Goal: Information Seeking & Learning: Learn about a topic

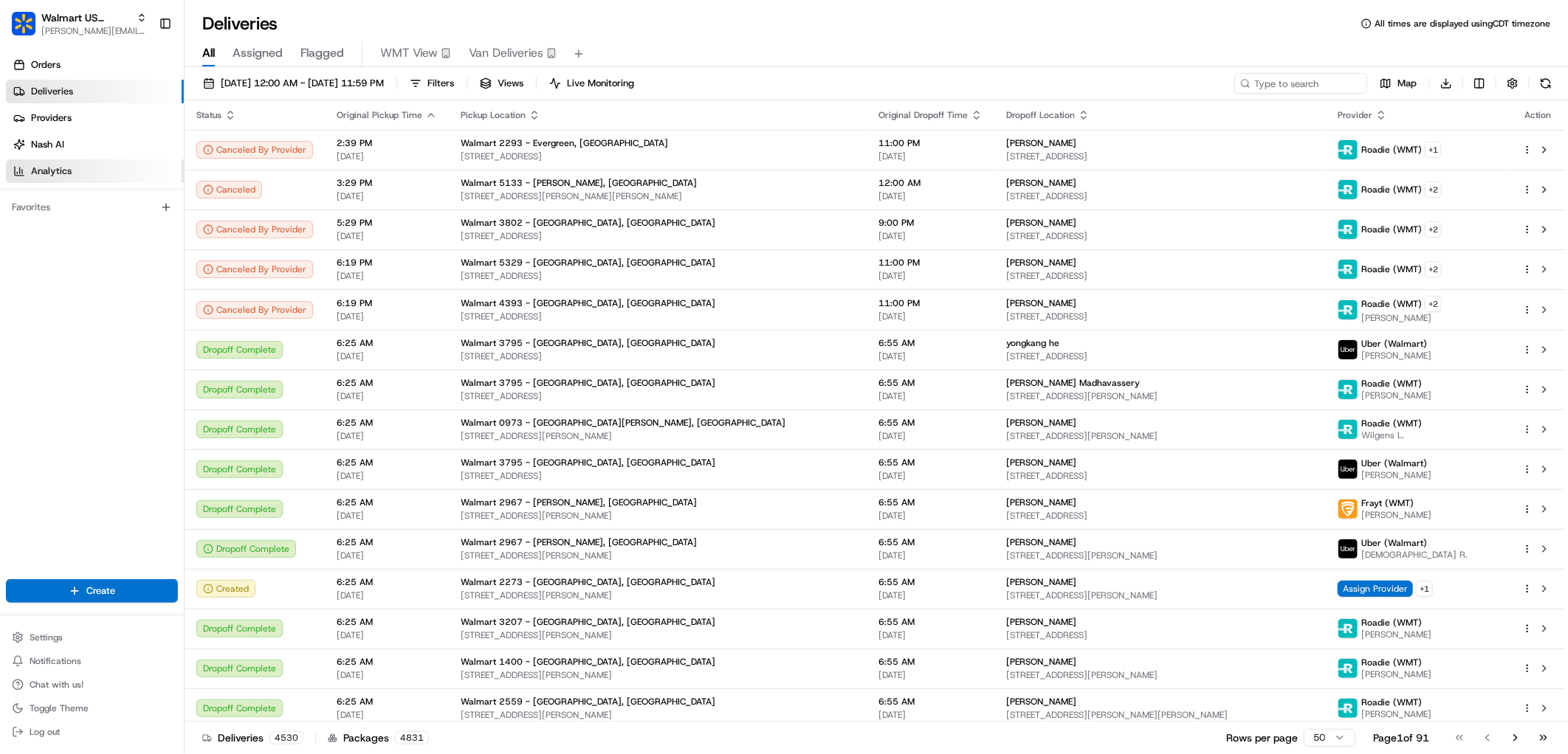
click at [89, 165] on link "Analytics" at bounding box center [95, 171] width 178 height 24
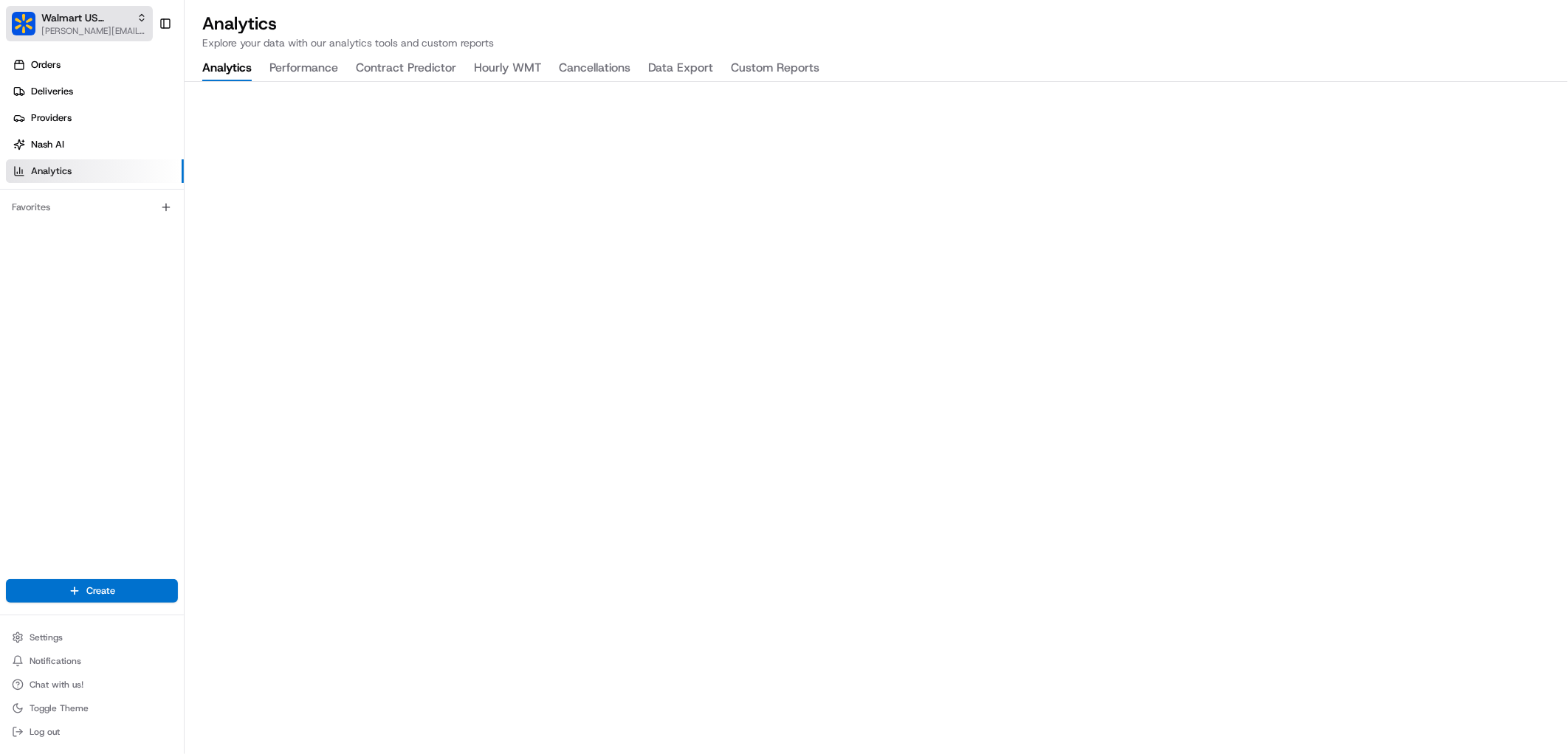
click at [105, 31] on span "[PERSON_NAME][EMAIL_ADDRESS][DOMAIN_NAME]" at bounding box center [93, 31] width 105 height 12
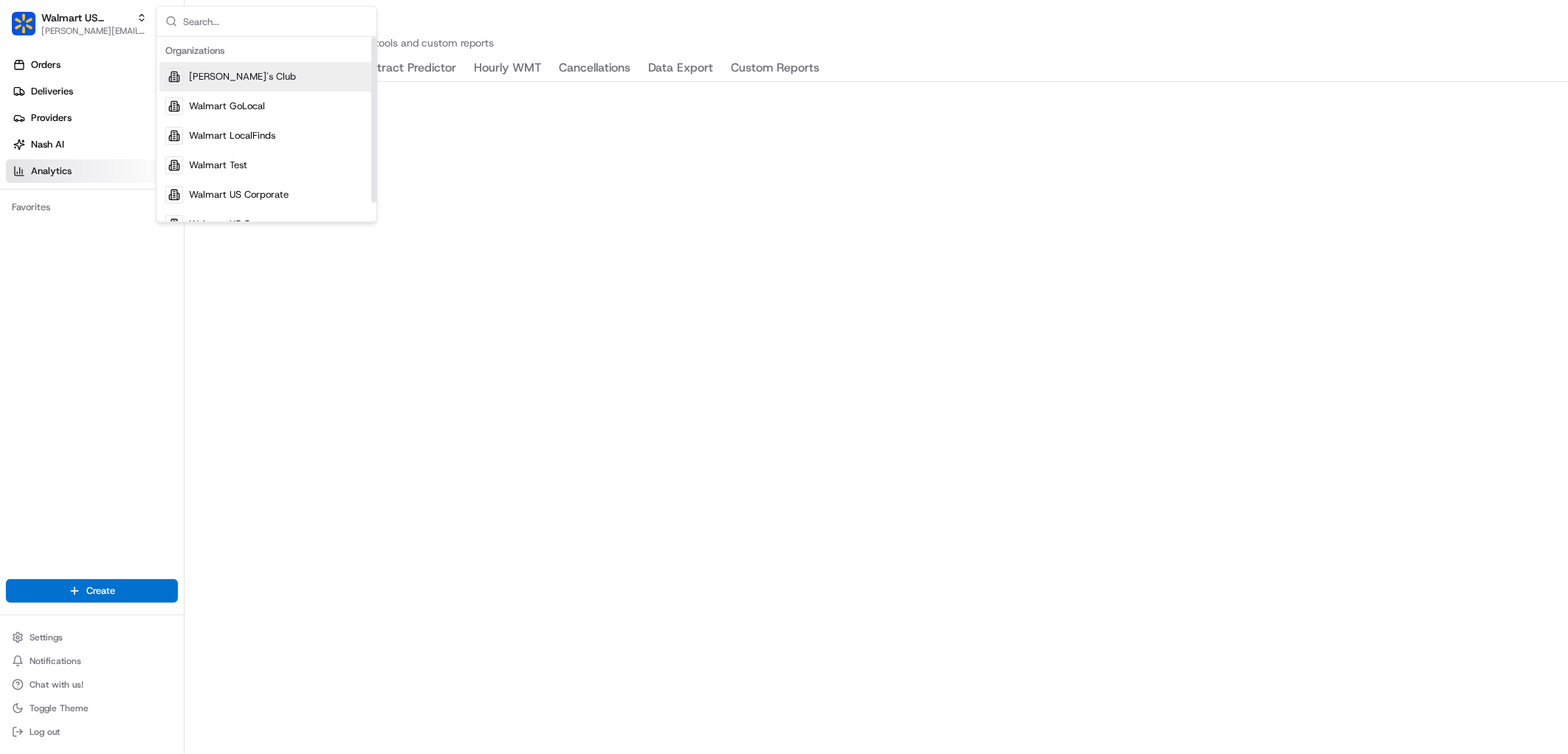
click at [247, 78] on div "[PERSON_NAME]'s Club" at bounding box center [267, 77] width 214 height 30
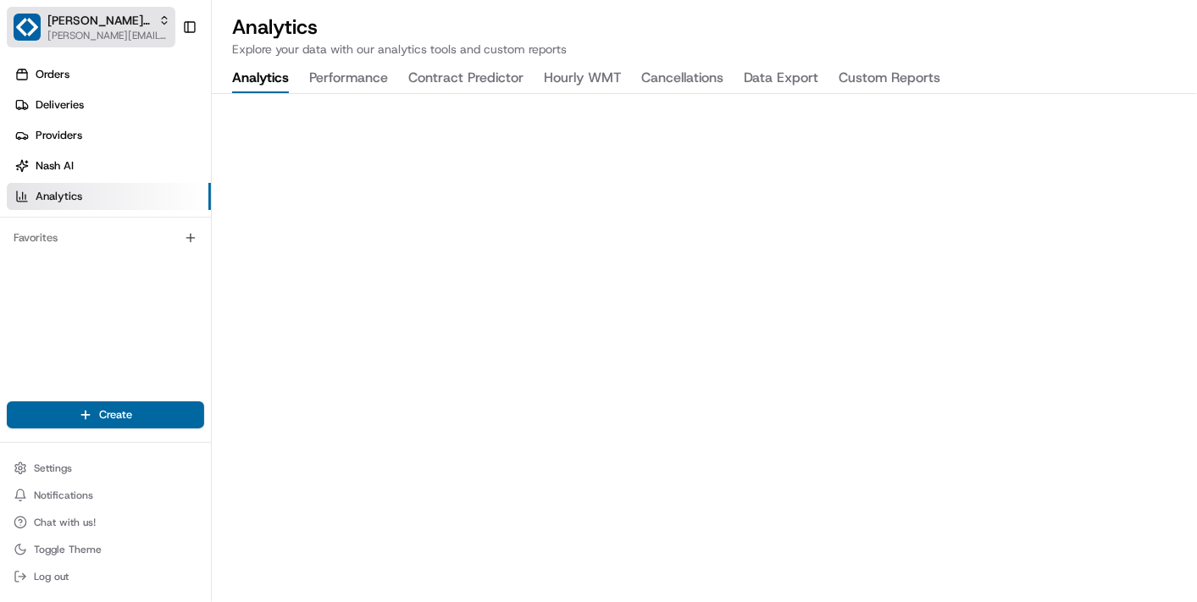
click at [111, 35] on span "[PERSON_NAME][EMAIL_ADDRESS][DOMAIN_NAME]" at bounding box center [108, 36] width 123 height 14
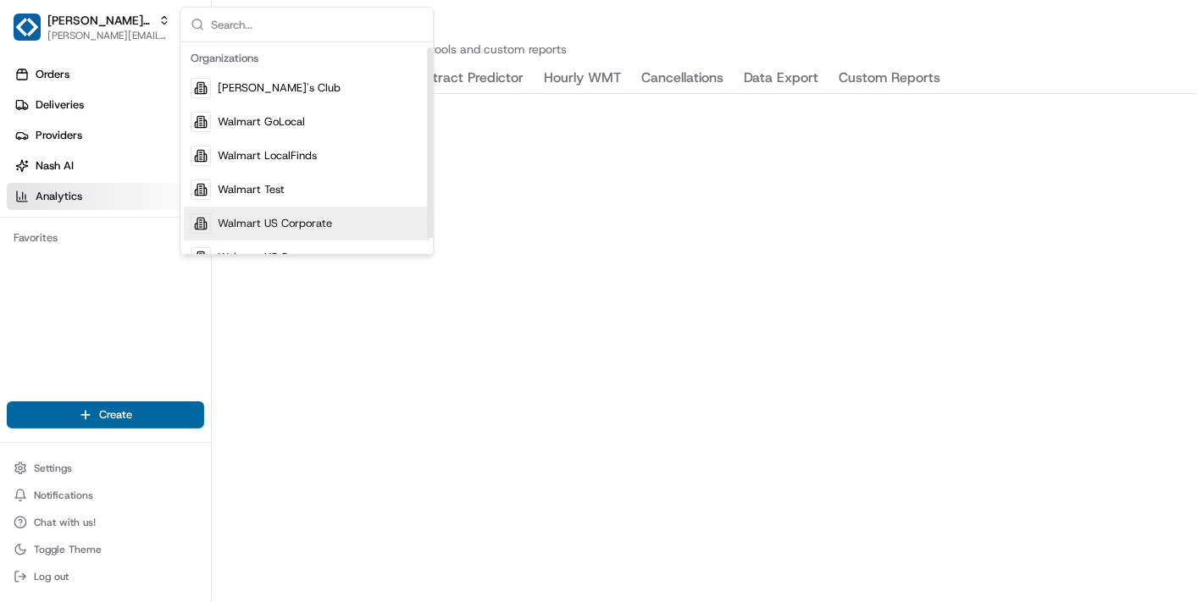
scroll to position [23, 0]
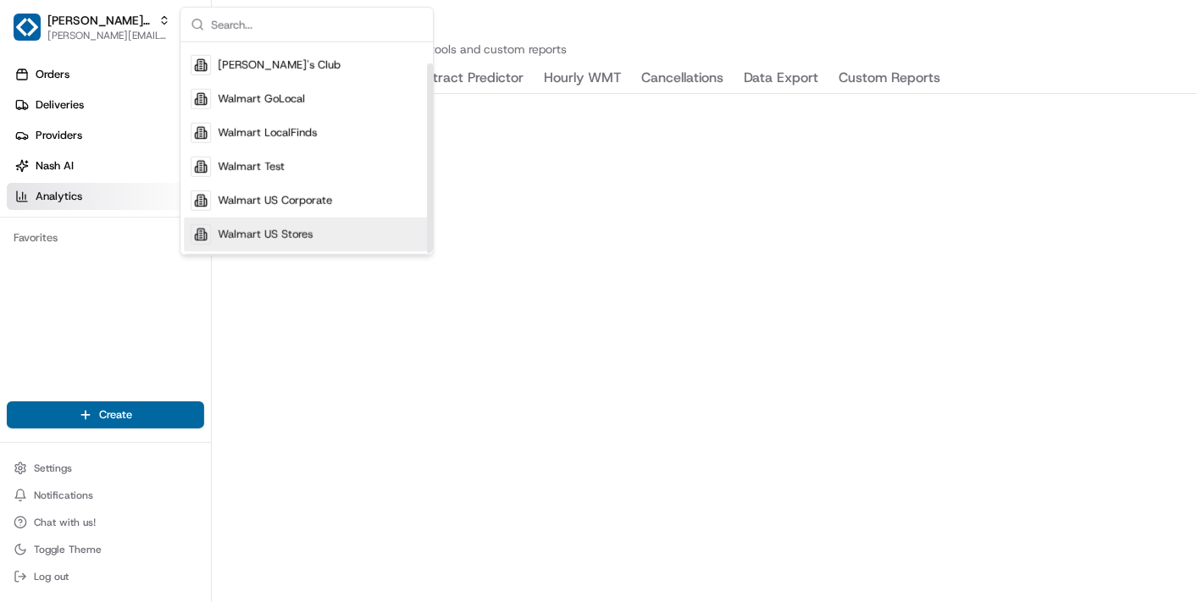
click at [289, 238] on span "Walmart US Stores" at bounding box center [265, 234] width 95 height 15
